Goal: Information Seeking & Learning: Learn about a topic

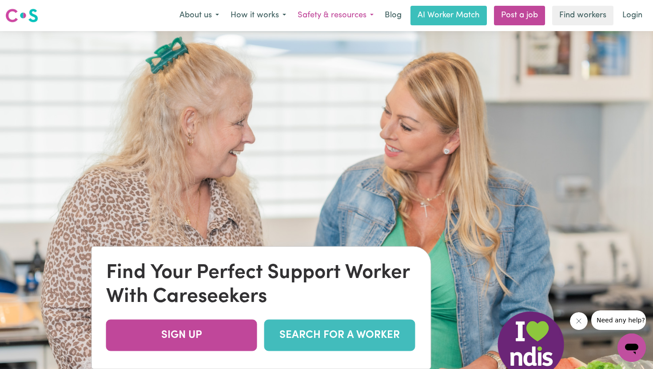
click at [358, 12] on button "Safety & resources" at bounding box center [336, 15] width 88 height 19
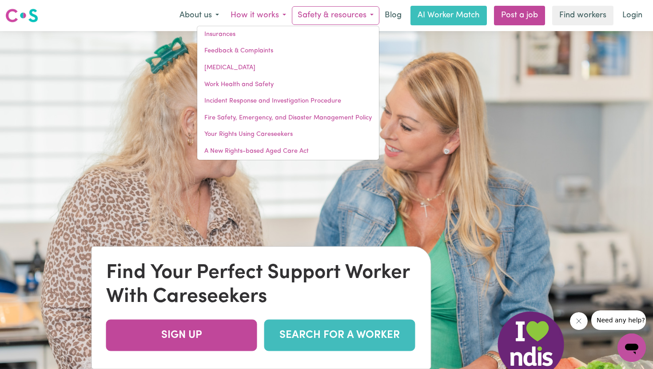
click at [268, 12] on button "How it works" at bounding box center [258, 15] width 67 height 19
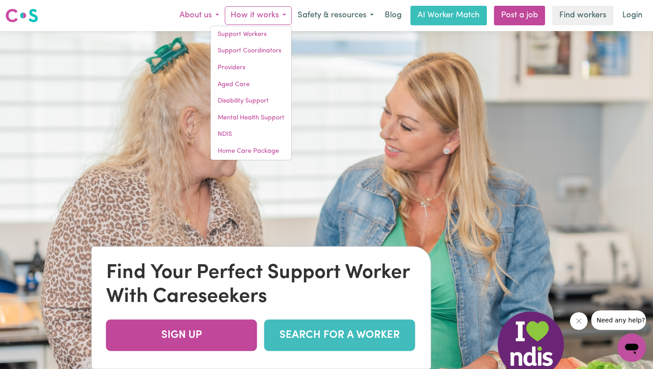
click at [209, 13] on button "About us" at bounding box center [199, 15] width 51 height 19
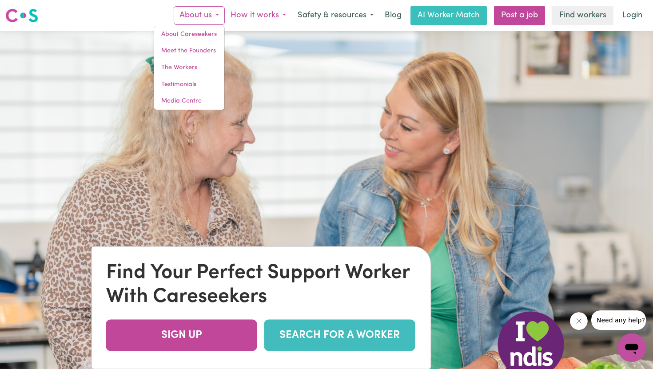
click at [240, 9] on button "How it works" at bounding box center [258, 15] width 67 height 19
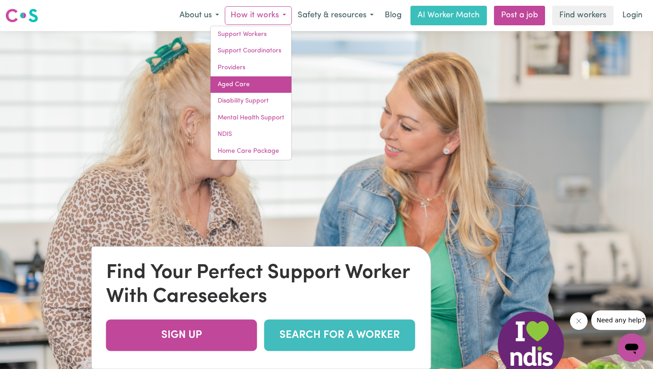
click at [237, 84] on link "Aged Care" at bounding box center [251, 84] width 81 height 17
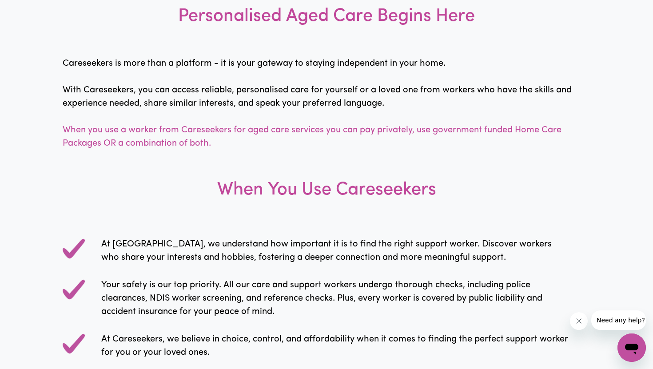
scroll to position [648, 0]
